Goal: Complete application form: Complete application form

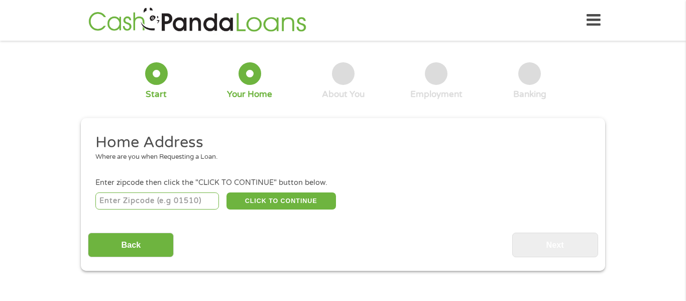
click at [182, 201] on input "number" at bounding box center [157, 200] width 124 height 17
type input "43113"
select select "[US_STATE]"
click at [313, 204] on button "CLICK TO CONTINUE" at bounding box center [280, 200] width 109 height 17
type input "43113"
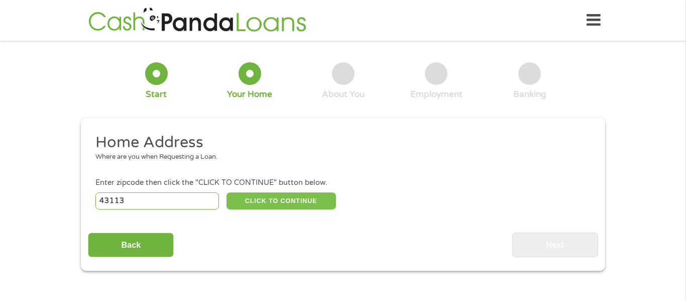
type input "[GEOGRAPHIC_DATA]"
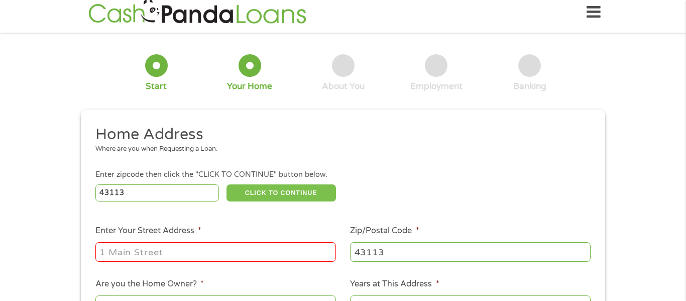
scroll to position [41, 0]
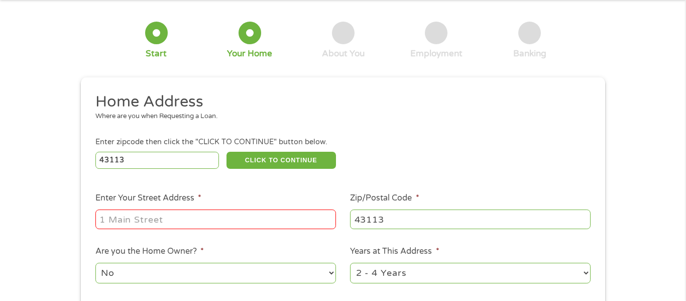
click at [204, 214] on input "Enter Your Street Address *" at bounding box center [215, 218] width 240 height 19
type input "[STREET_ADDRESS][PERSON_NAME][US_STATE]"
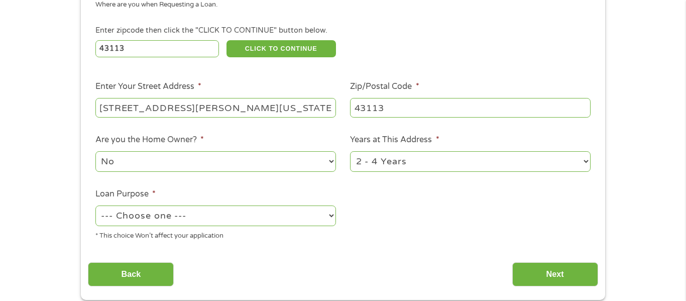
scroll to position [157, 0]
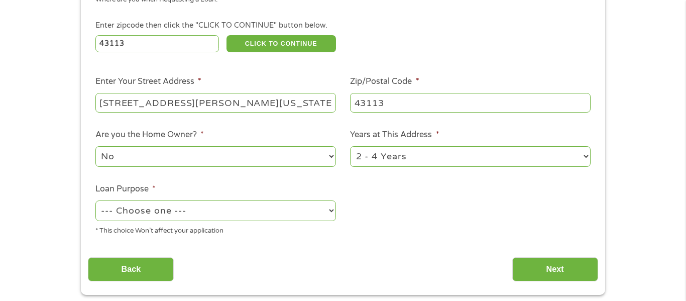
click at [251, 209] on select "--- Choose one --- Pay Bills Debt Consolidation Home Improvement Major Purchase…" at bounding box center [215, 210] width 240 height 21
select select "paybills"
click at [95, 201] on select "--- Choose one --- Pay Bills Debt Consolidation Home Improvement Major Purchase…" at bounding box center [215, 210] width 240 height 21
click at [536, 264] on input "Next" at bounding box center [555, 269] width 86 height 25
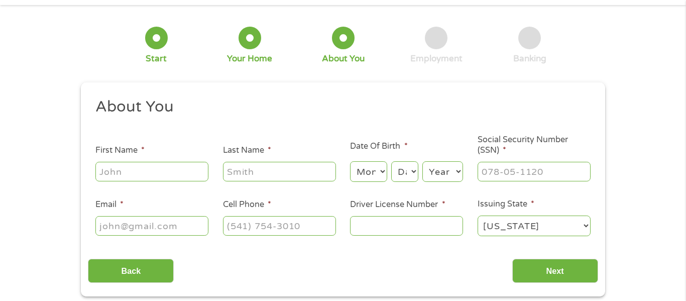
scroll to position [36, 0]
click at [187, 175] on input "First Name *" at bounding box center [151, 170] width 113 height 19
type input "[PERSON_NAME]"
type input "Hall"
type input "[EMAIL_ADDRESS][DOMAIN_NAME]"
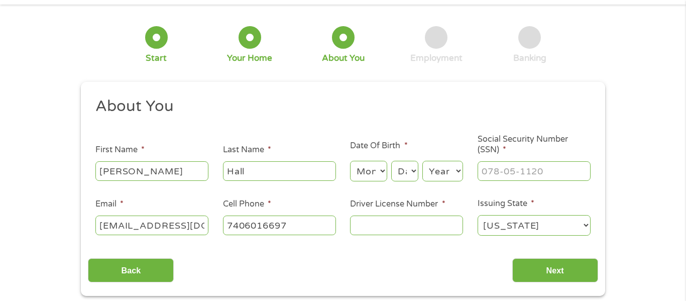
type input "[PHONE_NUMBER]"
click at [371, 173] on select "Month 1 2 3 4 5 6 7 8 9 10 11 12" at bounding box center [368, 171] width 37 height 21
select select "1"
click at [350, 161] on select "Month 1 2 3 4 5 6 7 8 9 10 11 12" at bounding box center [368, 171] width 37 height 21
click at [413, 173] on select "Day 1 2 3 4 5 6 7 8 9 10 11 12 13 14 15 16 17 18 19 20 21 22 23 24 25 26 27 28 …" at bounding box center [404, 171] width 27 height 21
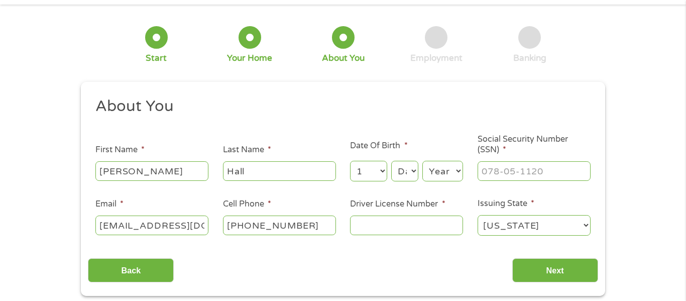
select select "3"
click at [391, 161] on select "Day 1 2 3 4 5 6 7 8 9 10 11 12 13 14 15 16 17 18 19 20 21 22 23 24 25 26 27 28 …" at bounding box center [404, 171] width 27 height 21
click at [439, 173] on select "Year [DATE] 2006 2005 2004 2003 2002 2001 2000 1999 1998 1997 1996 1995 1994 19…" at bounding box center [442, 171] width 41 height 21
select select "1986"
click at [422, 161] on select "Year [DATE] 2006 2005 2004 2003 2002 2001 2000 1999 1998 1997 1996 1995 1994 19…" at bounding box center [442, 171] width 41 height 21
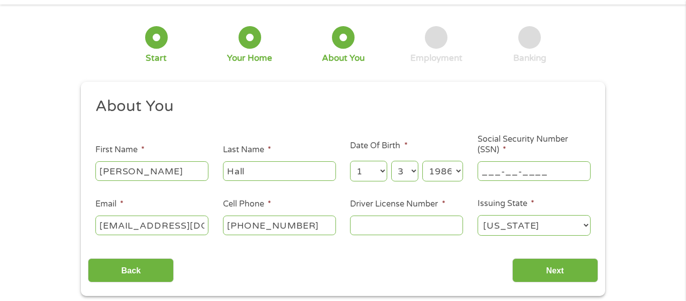
click at [498, 174] on input "___-__-____" at bounding box center [533, 170] width 113 height 19
type input "279-84-5682"
click at [413, 226] on input "Driver License Number *" at bounding box center [406, 224] width 113 height 19
type input "sp693193"
click at [538, 275] on input "Next" at bounding box center [555, 270] width 86 height 25
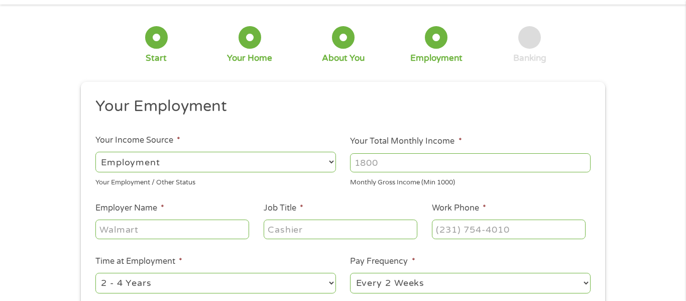
scroll to position [0, 0]
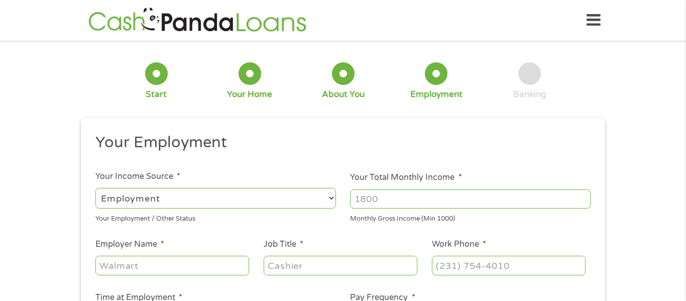
click at [374, 195] on input "Your Total Monthly Income *" at bounding box center [470, 198] width 240 height 19
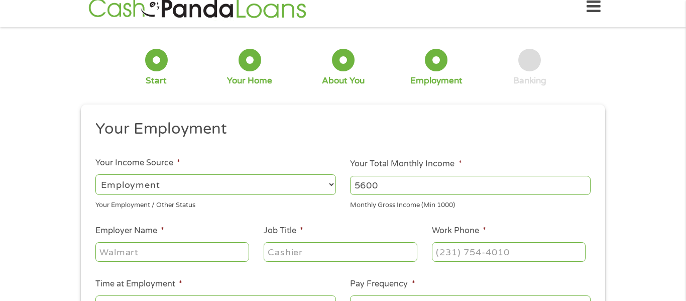
scroll to position [16, 0]
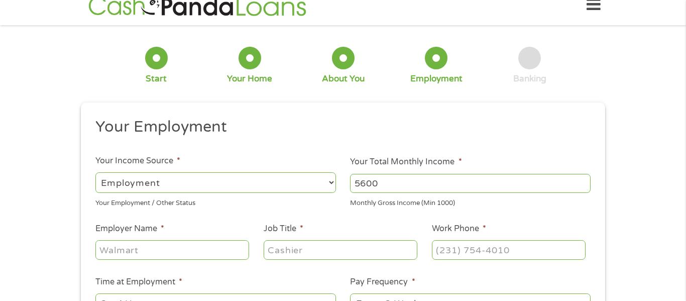
type input "5600"
click at [184, 250] on input "Employer Name *" at bounding box center [172, 249] width 154 height 19
type input "swift"
click at [295, 257] on input "Job Title *" at bounding box center [341, 249] width 154 height 19
type input "v"
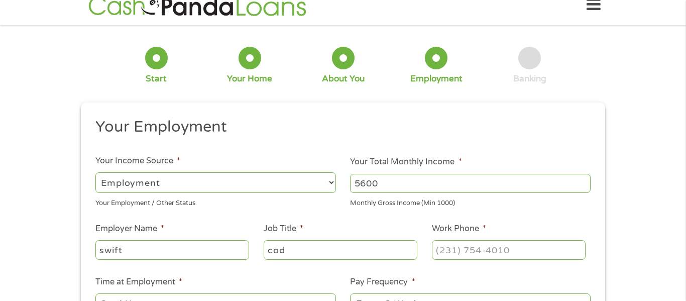
type input "[PERSON_NAME]"
type input "Cody shop"
click at [446, 243] on input "(___) ___-____" at bounding box center [509, 249] width 154 height 19
type input "[PHONE_NUMBER]"
click at [534, 281] on li "Pay Frequency * --- Choose one --- Every 2 Weeks Every Week Monthly Semi-Monthly" at bounding box center [470, 296] width 255 height 40
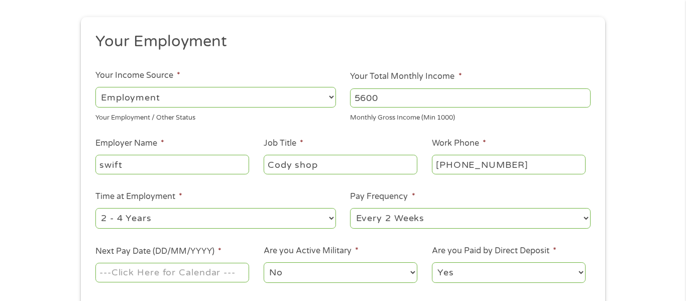
scroll to position [114, 0]
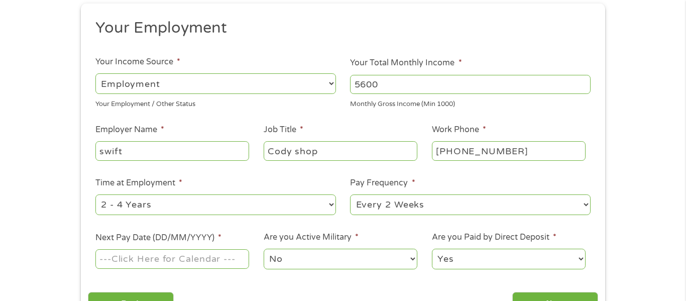
click at [294, 205] on select "--- Choose one --- 1 Year or less 1 - 2 Years 2 - 4 Years Over 4 Years" at bounding box center [215, 204] width 240 height 21
select select "60months"
click at [95, 194] on select "--- Choose one --- 1 Year or less 1 - 2 Years 2 - 4 Years Over 4 Years" at bounding box center [215, 204] width 240 height 21
click at [386, 205] on select "--- Choose one --- Every 2 Weeks Every Week Monthly Semi-Monthly" at bounding box center [470, 204] width 240 height 21
click at [350, 194] on select "--- Choose one --- Every 2 Weeks Every Week Monthly Semi-Monthly" at bounding box center [470, 204] width 240 height 21
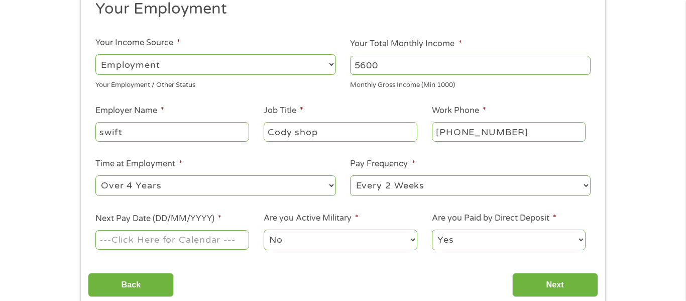
scroll to position [151, 0]
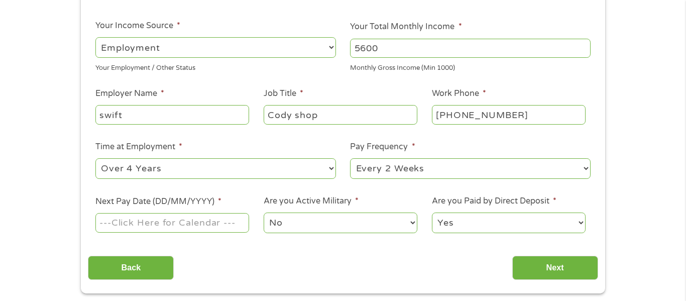
click at [128, 223] on input "Next Pay Date (DD/MM/YYYY) *" at bounding box center [172, 222] width 154 height 19
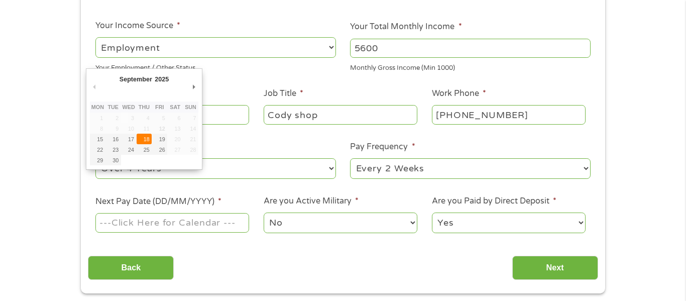
type input "[DATE]"
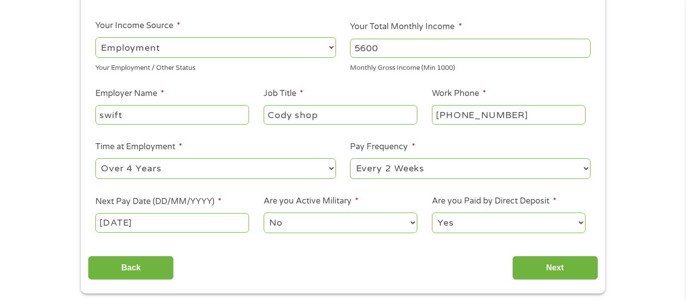
click at [465, 219] on select "Yes No" at bounding box center [509, 222] width 154 height 21
click at [432, 212] on select "Yes No" at bounding box center [509, 222] width 154 height 21
click at [531, 266] on input "Next" at bounding box center [555, 268] width 86 height 25
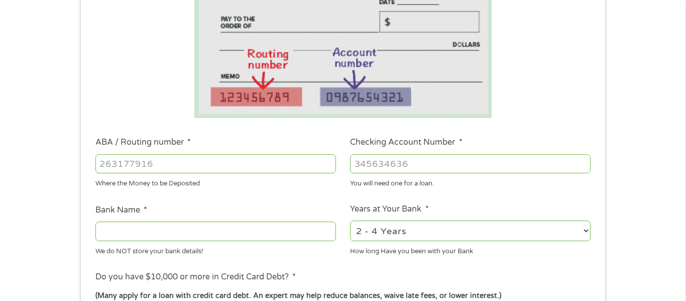
scroll to position [200, 0]
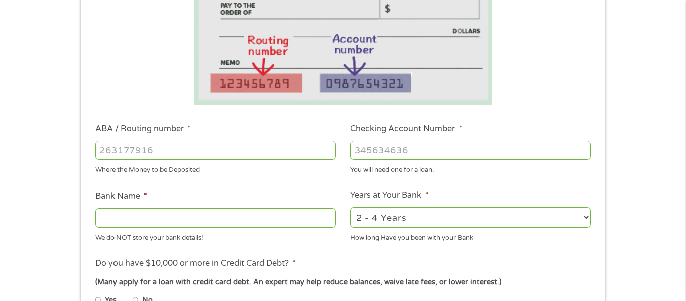
click at [202, 155] on input "ABA / Routing number *" at bounding box center [215, 150] width 240 height 19
type input "244281193"
type input "ATOMIC CU INC"
type input "244281193"
click at [394, 157] on input "Checking Account Number *" at bounding box center [470, 150] width 240 height 19
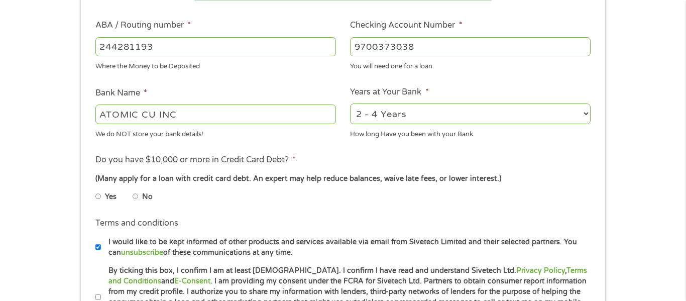
scroll to position [309, 0]
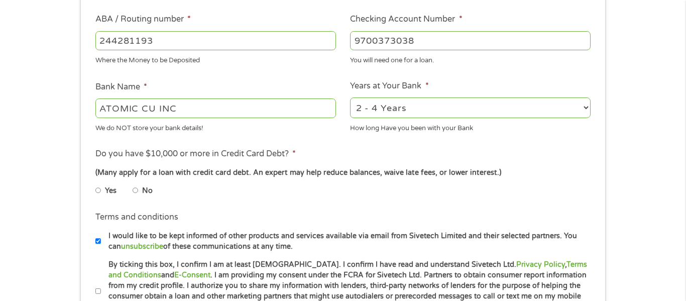
type input "9700373038"
click at [134, 190] on input "No" at bounding box center [136, 190] width 6 height 16
radio input "true"
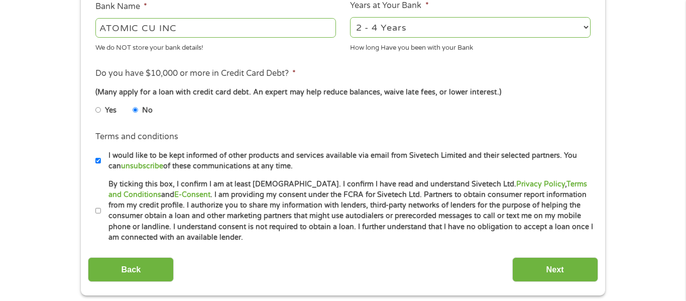
scroll to position [412, 0]
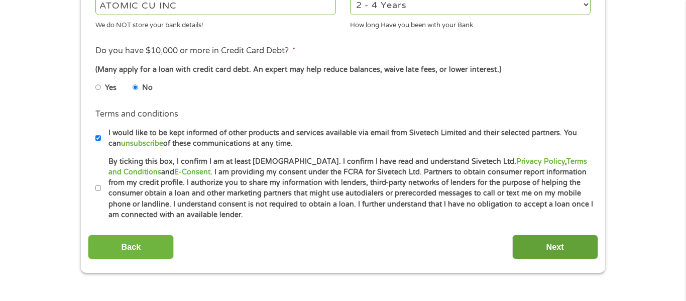
click at [554, 246] on input "Next" at bounding box center [555, 246] width 86 height 25
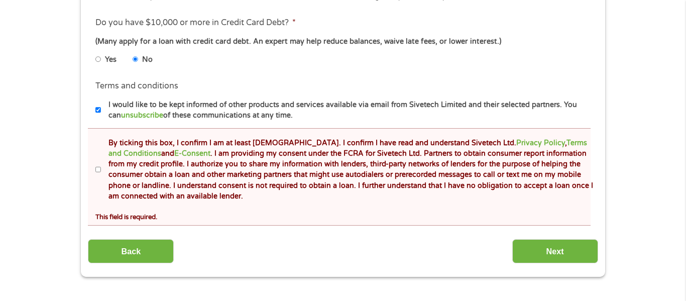
scroll to position [479, 0]
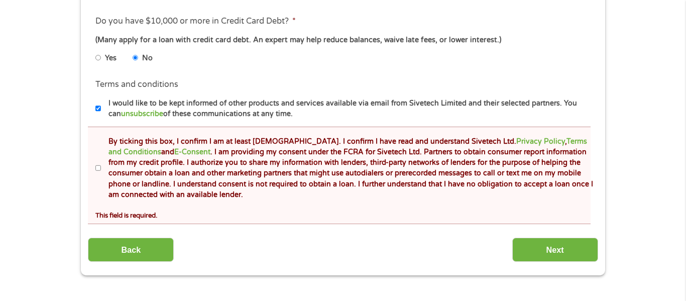
click at [99, 167] on input "By ticking this box, I confirm I am at least [DEMOGRAPHIC_DATA]. I confirm I ha…" at bounding box center [98, 168] width 6 height 16
checkbox input "true"
click at [557, 248] on input "Next" at bounding box center [555, 249] width 86 height 25
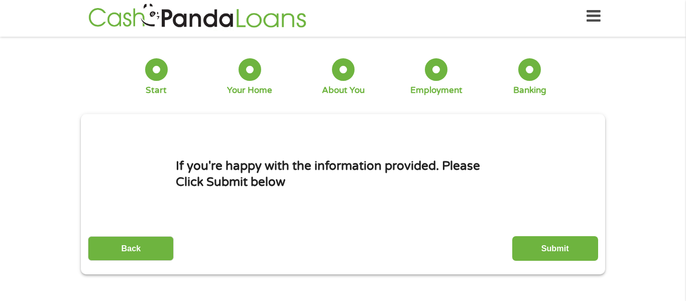
scroll to position [5, 0]
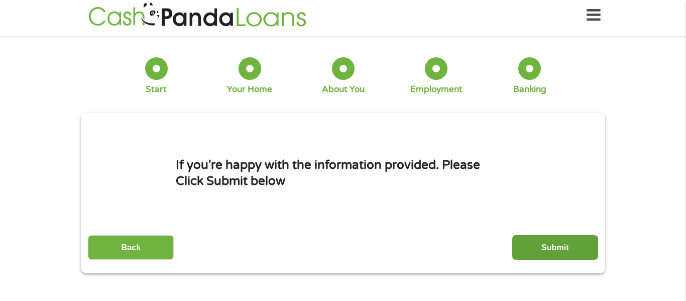
click at [543, 242] on input "Submit" at bounding box center [555, 247] width 86 height 25
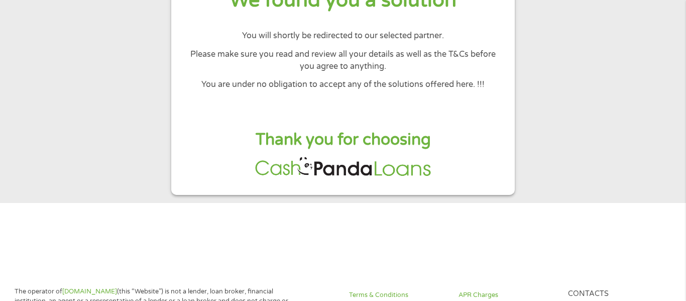
scroll to position [92, 0]
